Goal: Information Seeking & Learning: Learn about a topic

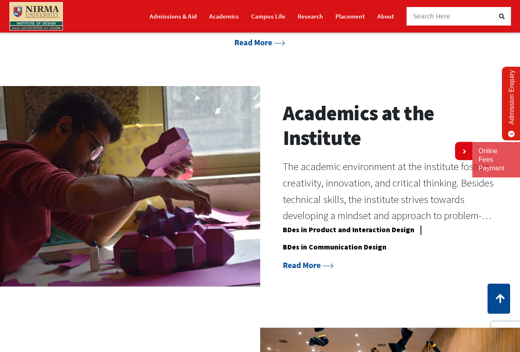
scroll to position [535, 0]
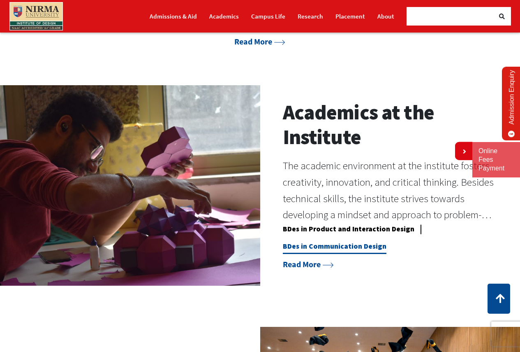
click at [353, 248] on link "BDes in Communication Design" at bounding box center [335, 247] width 104 height 12
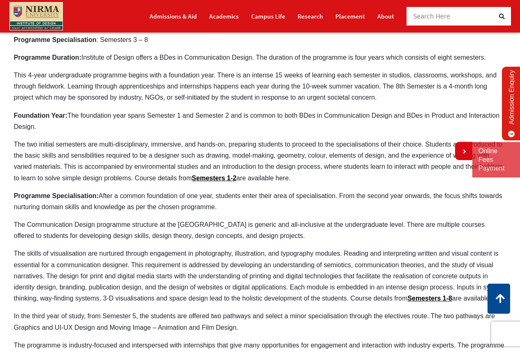
scroll to position [370, 0]
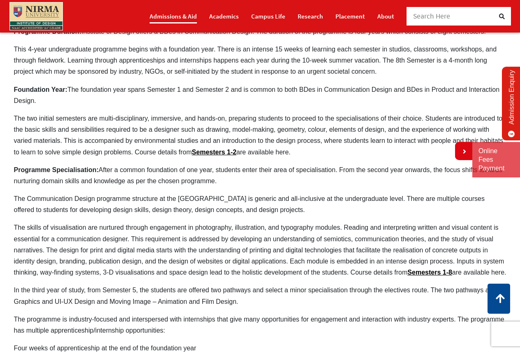
click at [181, 14] on link "Admissions & Aid" at bounding box center [173, 16] width 47 height 14
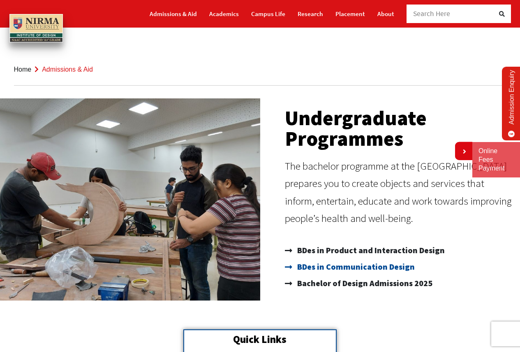
click at [382, 268] on span "BDes in Communication Design" at bounding box center [355, 266] width 120 height 16
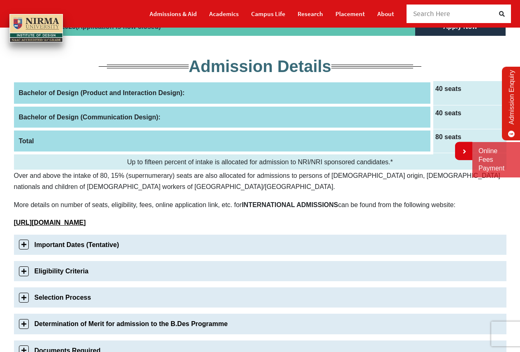
scroll to position [123, 0]
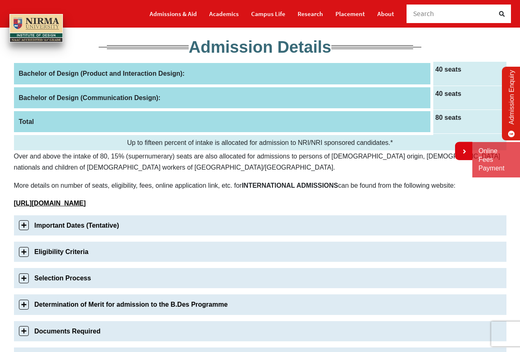
click at [26, 253] on link "Eligibility Criteria" at bounding box center [260, 251] width 493 height 20
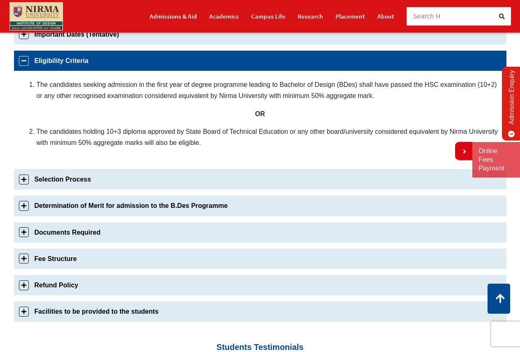
scroll to position [316, 0]
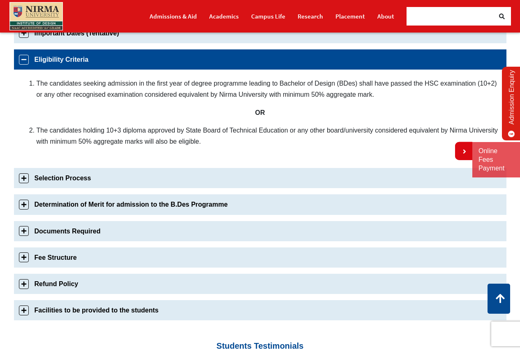
click at [35, 179] on link "Selection Process" at bounding box center [260, 178] width 493 height 20
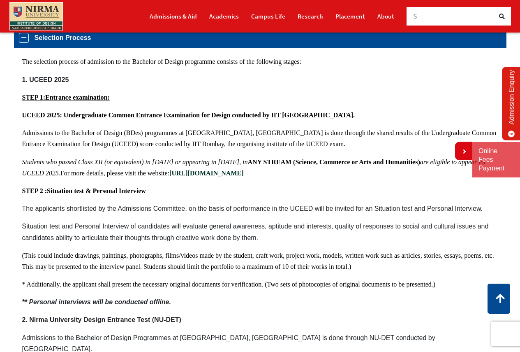
scroll to position [383, 0]
